Goal: Information Seeking & Learning: Learn about a topic

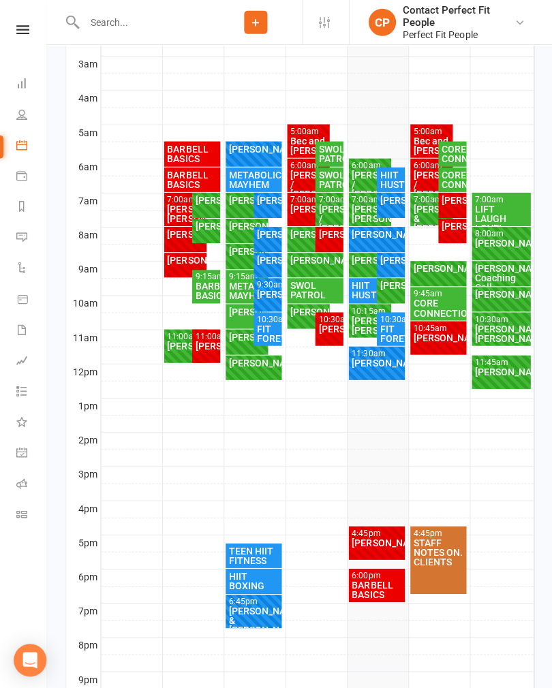
scroll to position [335, 0]
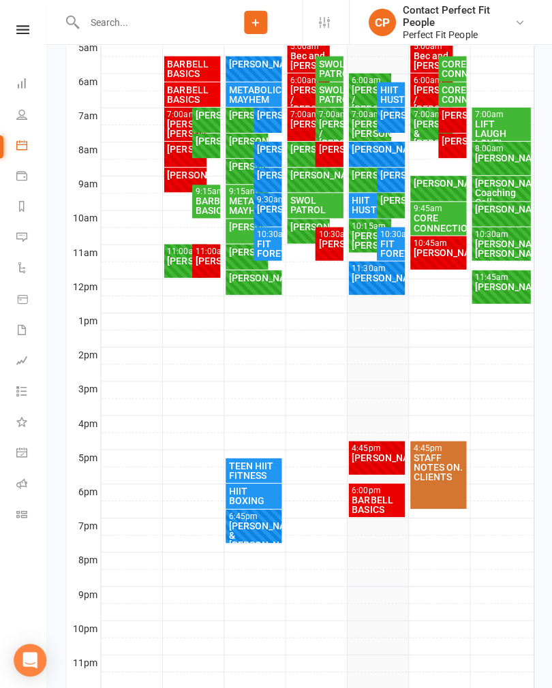
click at [378, 443] on div "4:45pm - 5:45pm" at bounding box center [375, 447] width 51 height 9
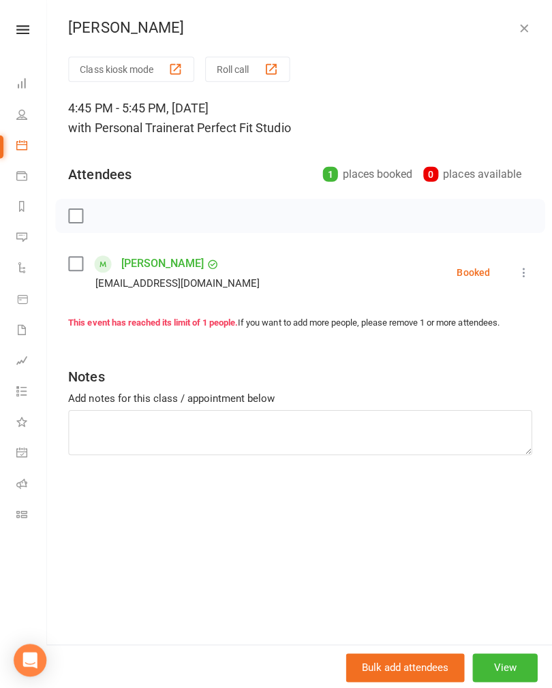
click at [77, 220] on label at bounding box center [75, 215] width 14 height 14
click at [102, 215] on icon "button" at bounding box center [105, 215] width 15 height 15
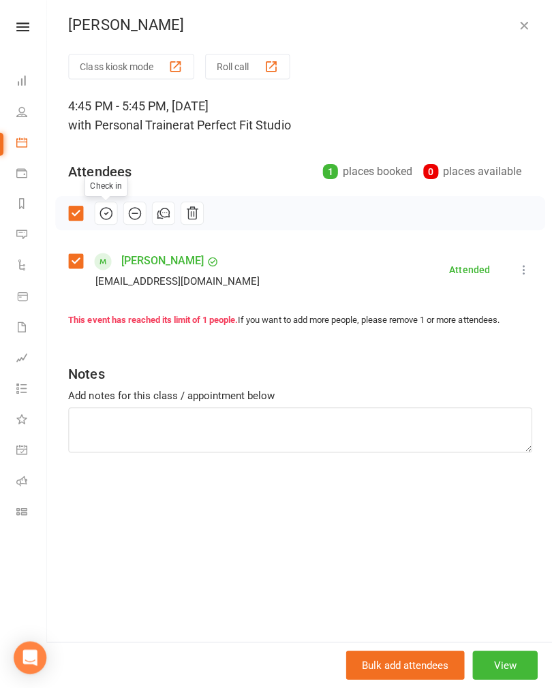
click at [524, 10] on div "[PERSON_NAME] Class kiosk mode Roll call 4:45 PM - 5:45 PM, [DATE] with Persona…" at bounding box center [298, 344] width 505 height 688
click at [516, 25] on icon "button" at bounding box center [522, 28] width 14 height 14
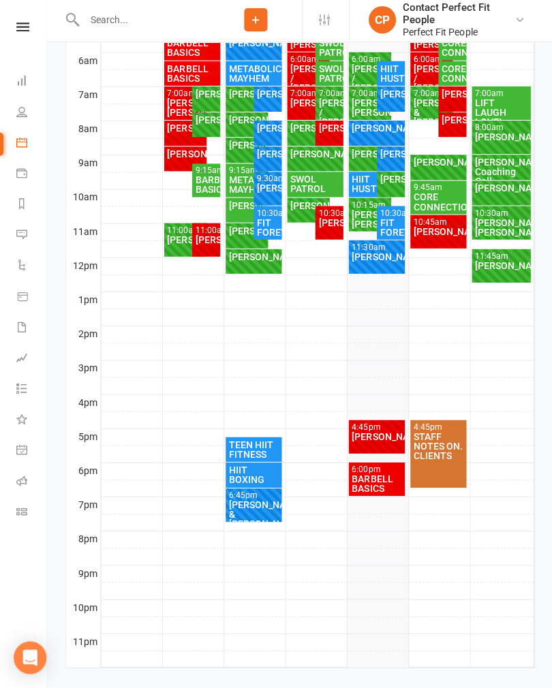
click at [381, 475] on div "BARBELL BASICS" at bounding box center [375, 484] width 51 height 19
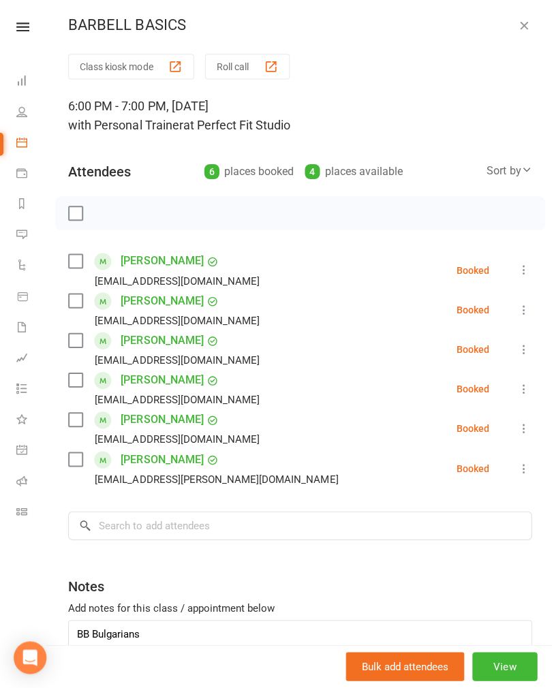
click at [529, 24] on button "button" at bounding box center [522, 28] width 16 height 16
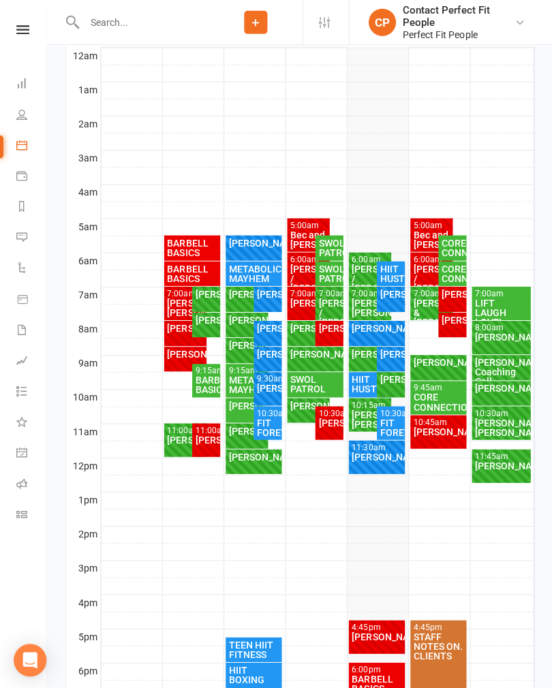
scroll to position [228, 0]
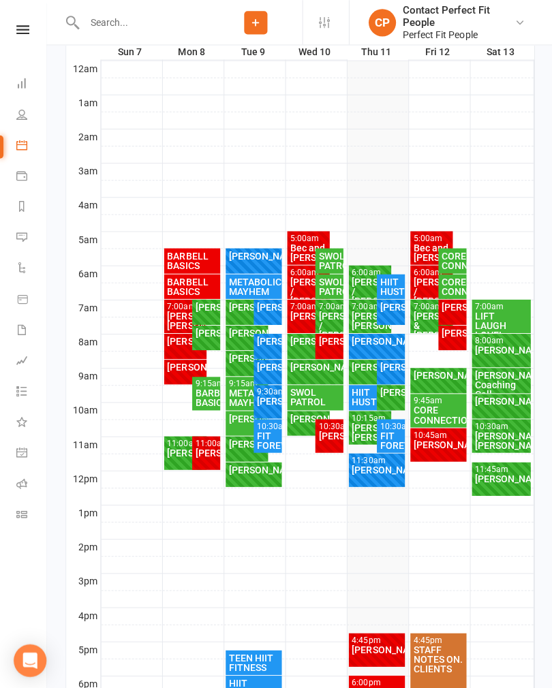
click at [426, 243] on div "Bec and [PERSON_NAME]" at bounding box center [429, 251] width 37 height 19
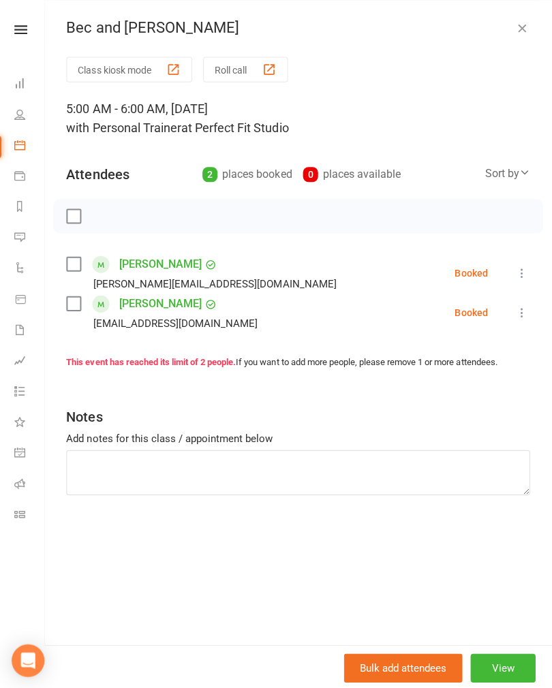
click at [527, 33] on button "button" at bounding box center [522, 28] width 16 height 16
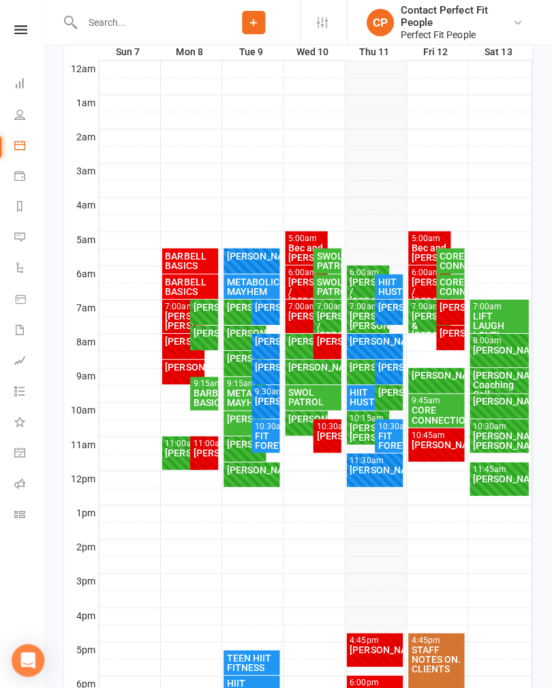
click at [420, 284] on div "[PERSON_NAME] / [PERSON_NAME]" at bounding box center [429, 290] width 37 height 29
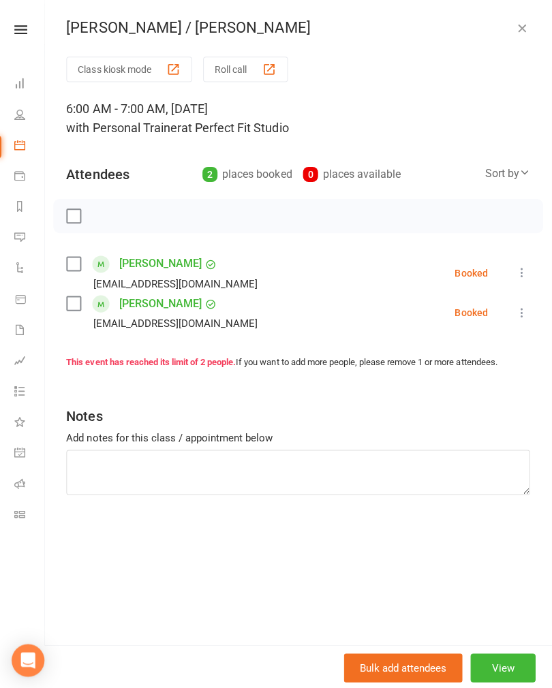
click at [515, 29] on icon "button" at bounding box center [522, 28] width 14 height 14
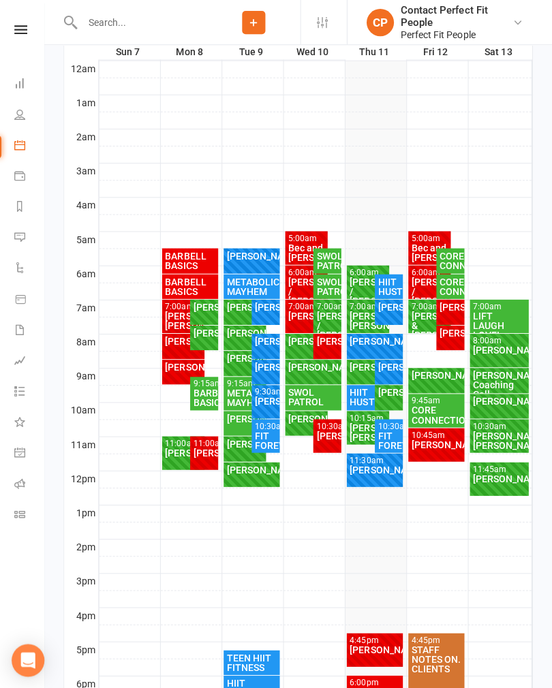
click at [451, 307] on div "[PERSON_NAME]" at bounding box center [450, 306] width 22 height 10
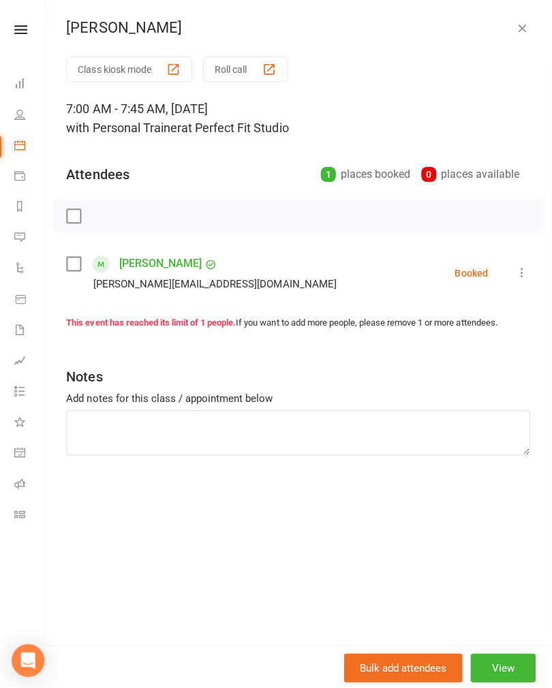
click at [514, 23] on button "button" at bounding box center [522, 28] width 16 height 16
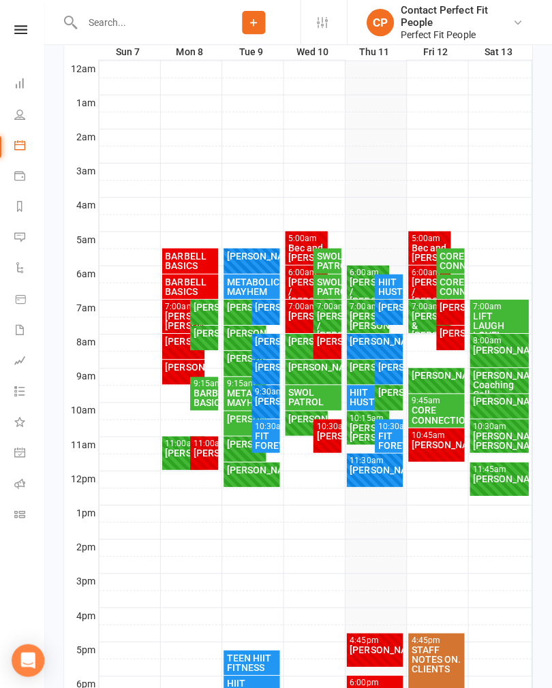
click at [447, 331] on div "[PERSON_NAME]" at bounding box center [450, 332] width 22 height 10
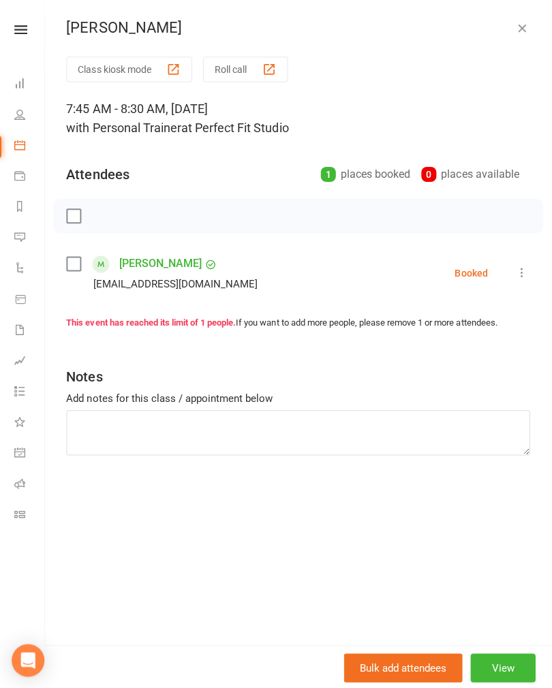
click at [510, 15] on div "[PERSON_NAME] Class kiosk mode Roll call 7:45 AM - 8:30 AM, [DATE] with Persona…" at bounding box center [298, 344] width 505 height 688
click at [523, 12] on div "[PERSON_NAME] Class kiosk mode Roll call 7:45 AM - 8:30 AM, [DATE] with Persona…" at bounding box center [298, 344] width 505 height 688
click at [519, 23] on icon "button" at bounding box center [522, 28] width 14 height 14
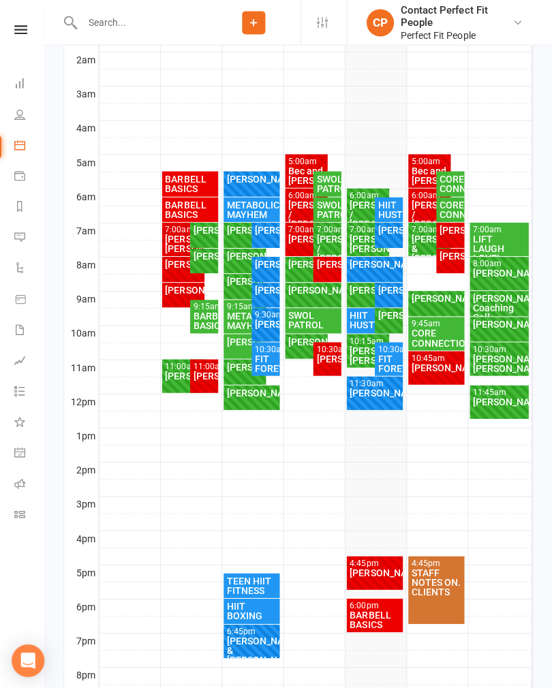
scroll to position [305, 0]
